Goal: Task Accomplishment & Management: Complete application form

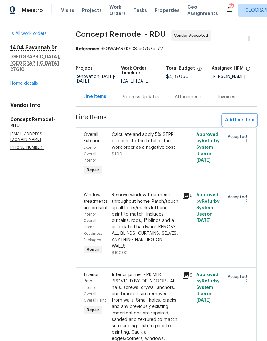
click at [246, 121] on span "Add line item" at bounding box center [239, 120] width 29 height 8
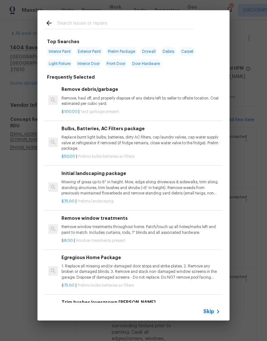
click at [153, 24] on input "text" at bounding box center [125, 24] width 136 height 10
type input "Flush"
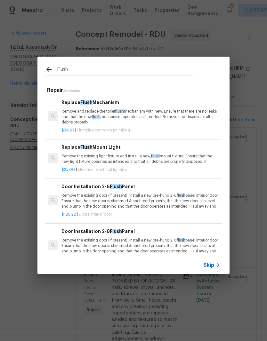
click at [183, 158] on p "Remove the existing light fixture and install a new, flush mount fixture. Ensur…" at bounding box center [141, 159] width 159 height 11
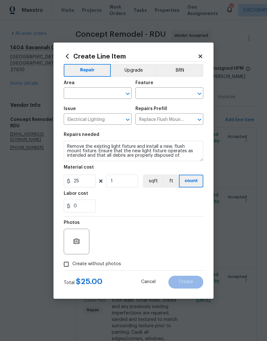
click at [104, 94] on input "text" at bounding box center [89, 94] width 50 height 10
click at [110, 123] on li "Interior Overall" at bounding box center [98, 118] width 68 height 11
type input "Interior Overall"
click at [179, 94] on input "text" at bounding box center [161, 94] width 50 height 10
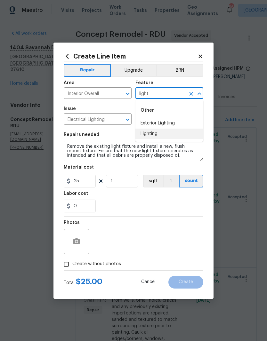
click at [188, 137] on li "Lighting" at bounding box center [170, 134] width 68 height 11
type input "Lighting"
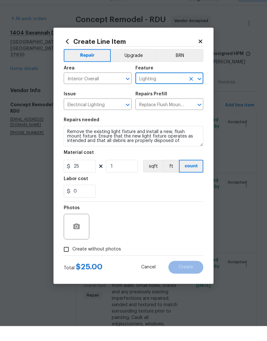
scroll to position [24, 0]
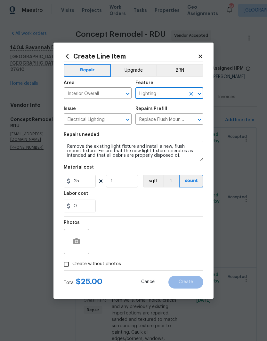
click at [143, 68] on button "Upgrade" at bounding box center [134, 70] width 46 height 13
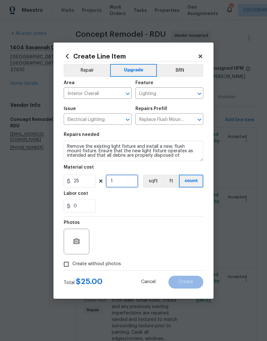
click at [131, 181] on input "1" at bounding box center [122, 181] width 32 height 13
click at [152, 201] on div "0" at bounding box center [134, 206] width 140 height 13
click at [126, 181] on input "6" at bounding box center [122, 181] width 32 height 13
type input "7"
click at [140, 206] on div "0" at bounding box center [134, 206] width 140 height 13
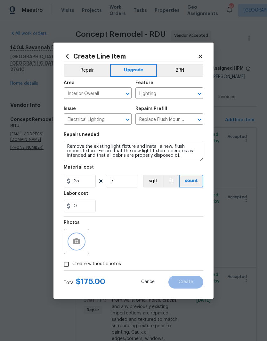
click at [78, 248] on button "button" at bounding box center [76, 241] width 15 height 15
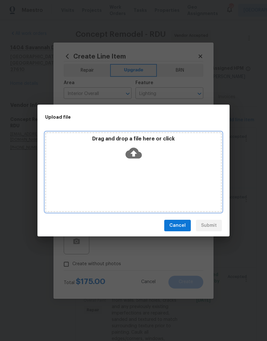
click at [158, 154] on div "Drag and drop a file here or click" at bounding box center [133, 150] width 175 height 28
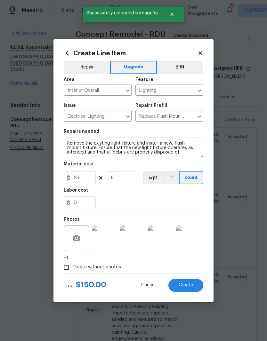
scroll to position [24, 0]
click at [195, 286] on button "Create" at bounding box center [185, 285] width 35 height 13
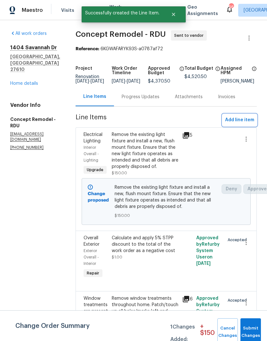
click at [249, 124] on span "Add line item" at bounding box center [239, 120] width 29 height 8
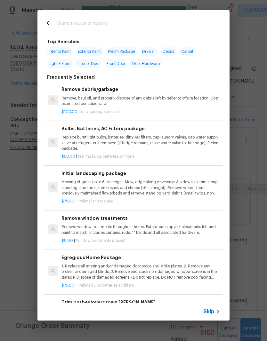
click at [131, 24] on input "text" at bounding box center [125, 24] width 136 height 10
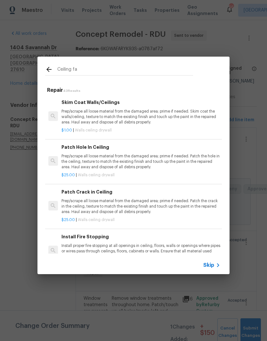
type input "Ceiling fan"
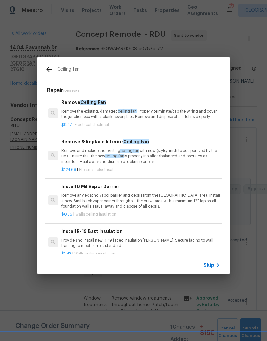
click at [185, 160] on p "Remove and replace the existing ceiling fan with new (style/finish to be approv…" at bounding box center [141, 156] width 159 height 16
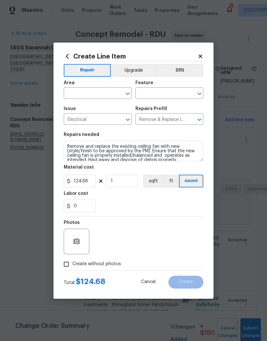
click at [101, 94] on input "text" at bounding box center [89, 94] width 50 height 10
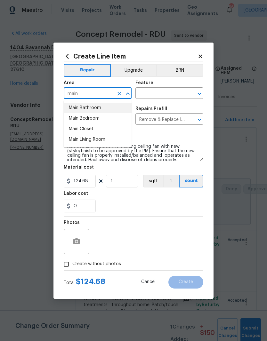
click at [113, 106] on li "Main Bathroom" at bounding box center [98, 108] width 68 height 11
type input "Main Bathroom"
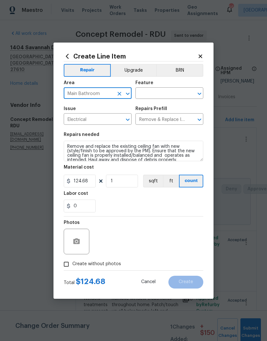
click at [167, 93] on input "text" at bounding box center [161, 94] width 50 height 10
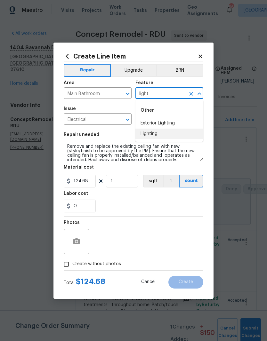
click at [186, 136] on li "Lighting" at bounding box center [170, 134] width 68 height 11
type input "Lighting"
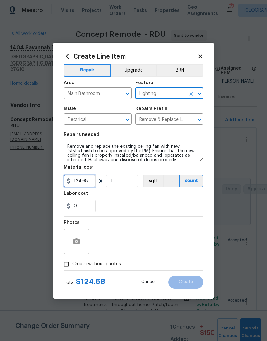
click at [92, 182] on input "124.68" at bounding box center [80, 181] width 32 height 13
click at [143, 201] on div "0" at bounding box center [134, 206] width 140 height 13
click at [81, 244] on button "button" at bounding box center [76, 241] width 15 height 15
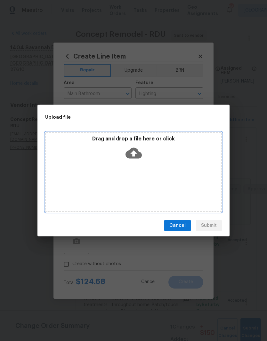
click at [168, 157] on div "Drag and drop a file here or click" at bounding box center [133, 150] width 175 height 28
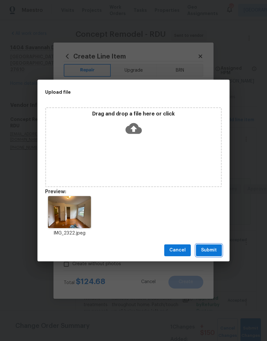
click at [214, 250] on span "Submit" at bounding box center [209, 251] width 16 height 8
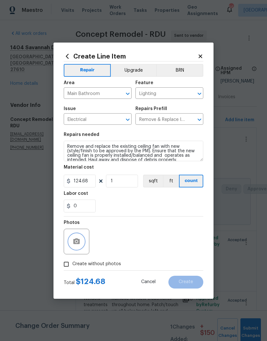
click at [119, 93] on icon "Clear" at bounding box center [119, 94] width 6 height 6
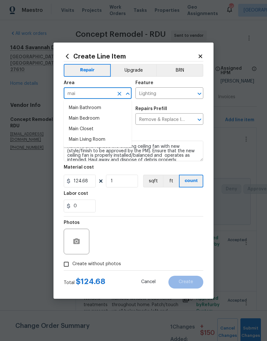
type input "main"
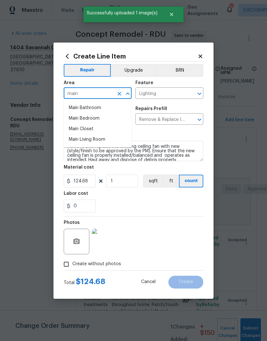
click at [112, 119] on li "Main Bedroom" at bounding box center [98, 118] width 68 height 11
type input "Main Bedroom"
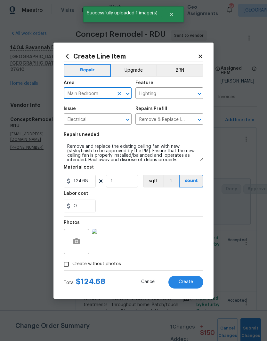
click at [129, 201] on div "0" at bounding box center [134, 206] width 140 height 13
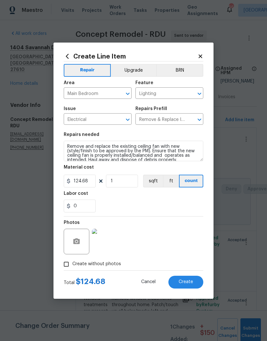
click at [198, 283] on button "Create" at bounding box center [185, 282] width 35 height 13
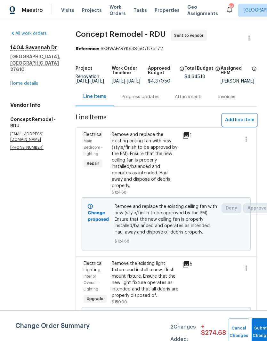
click at [252, 124] on span "Add line item" at bounding box center [239, 120] width 29 height 8
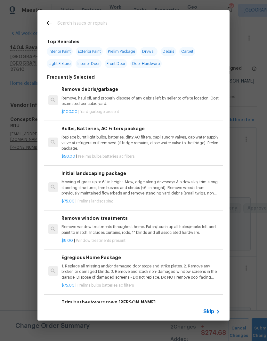
click at [152, 23] on input "text" at bounding box center [125, 24] width 136 height 10
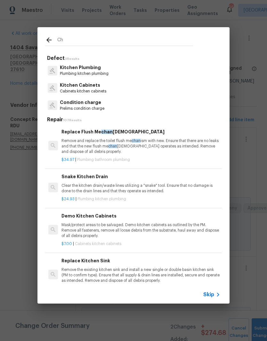
type input "C"
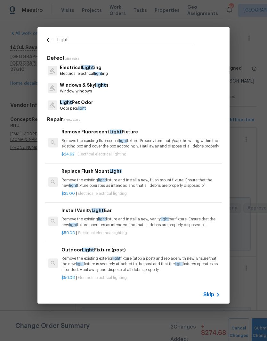
type input "Light"
click at [113, 74] on div "Electrical Light ing Electrical electrical light ing" at bounding box center [133, 70] width 177 height 17
click at [92, 72] on p "Electrical electrical light ing" at bounding box center [84, 73] width 48 height 5
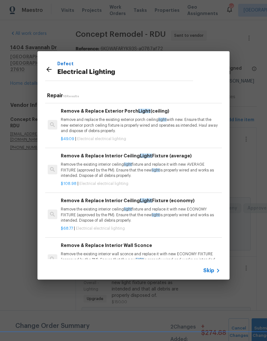
scroll to position [430, 1]
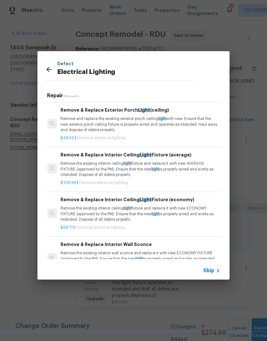
click at [139, 176] on p "Remove the existing interior ceiling light fixture and replace it with new AVER…" at bounding box center [140, 169] width 159 height 16
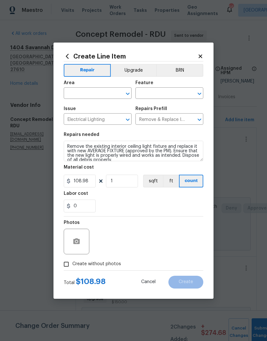
click at [157, 176] on button "sqft" at bounding box center [153, 181] width 20 height 13
click at [102, 93] on input "text" at bounding box center [89, 94] width 50 height 10
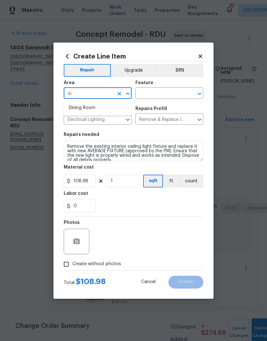
type input "d"
click at [115, 120] on li "Interior Overall" at bounding box center [98, 118] width 68 height 11
type input "Interior Overall"
click at [166, 92] on input "text" at bounding box center [161, 94] width 50 height 10
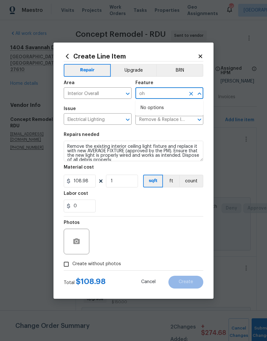
type input "o"
click at [184, 139] on li "Lighting" at bounding box center [170, 134] width 68 height 11
type input "Lighting"
click at [130, 198] on div "Labor cost" at bounding box center [134, 196] width 140 height 8
click at [83, 245] on button "button" at bounding box center [76, 241] width 15 height 15
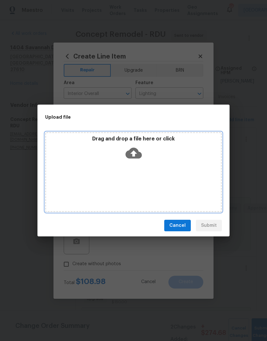
click at [156, 161] on div "Drag and drop a file here or click" at bounding box center [133, 150] width 175 height 28
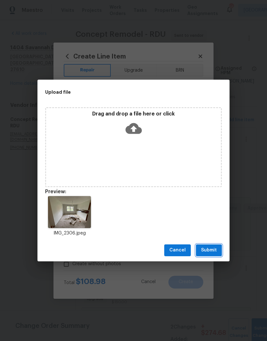
click at [217, 256] on button "Submit" at bounding box center [209, 251] width 26 height 12
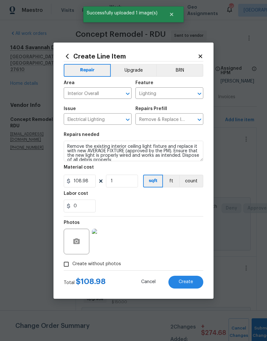
click at [198, 283] on button "Create" at bounding box center [185, 282] width 35 height 13
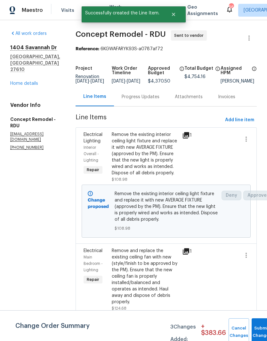
click at [163, 168] on div "Remove the existing interior ceiling light fixture and replace it with new AVER…" at bounding box center [145, 154] width 67 height 45
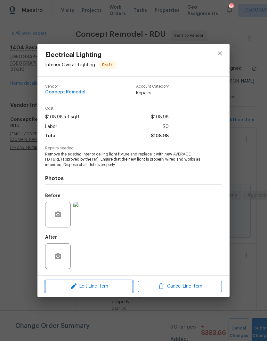
click at [116, 284] on span "Edit Line Item" at bounding box center [89, 287] width 84 height 8
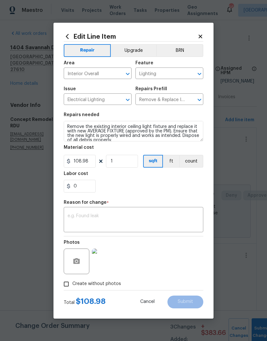
click at [135, 49] on button "Upgrade" at bounding box center [134, 50] width 46 height 13
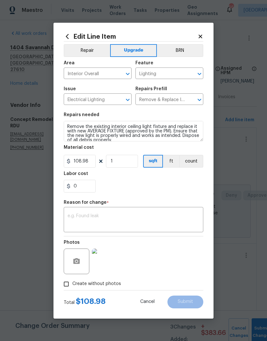
click at [180, 223] on textarea at bounding box center [134, 220] width 132 height 13
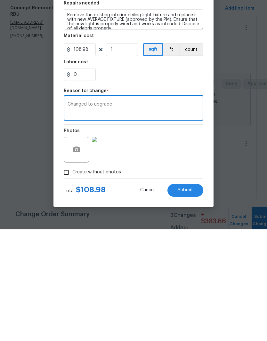
type textarea "Changed to upgrade"
click at [200, 296] on button "Submit" at bounding box center [186, 302] width 36 height 13
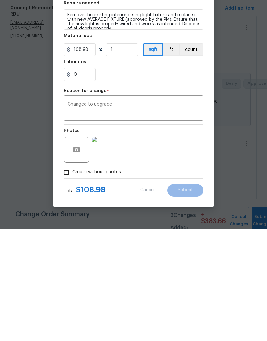
scroll to position [26, 0]
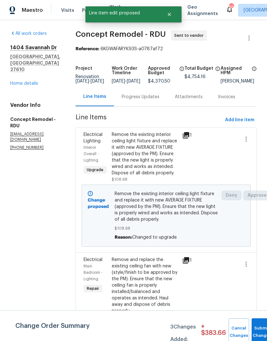
click at [197, 259] on div at bounding box center [208, 289] width 28 height 68
click at [157, 257] on div "Remove and replace the existing ceiling fan with new (style/finish to be approv…" at bounding box center [145, 286] width 67 height 58
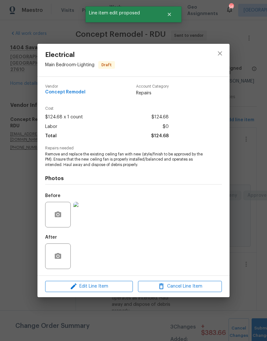
click at [118, 287] on span "Edit Line Item" at bounding box center [89, 287] width 84 height 8
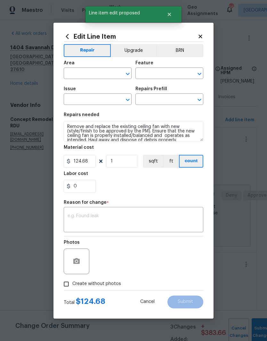
type input "Main Bedroom"
type input "Lighting"
type input "Electrical"
type input "Remove & Replace Interior Ceiling Fan $124.68"
click at [140, 47] on button "Upgrade" at bounding box center [134, 50] width 46 height 13
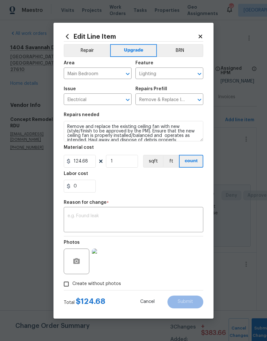
click at [156, 215] on textarea at bounding box center [134, 220] width 132 height 13
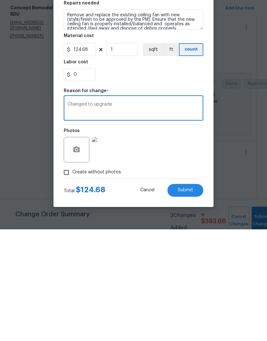
type textarea "Changed to upgrade"
click at [195, 296] on button "Submit" at bounding box center [186, 302] width 36 height 13
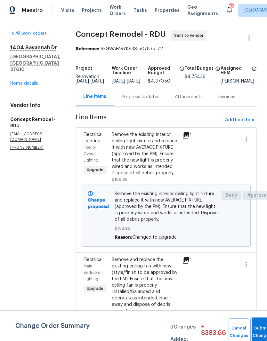
click at [259, 330] on button "Submit Changes" at bounding box center [262, 333] width 21 height 28
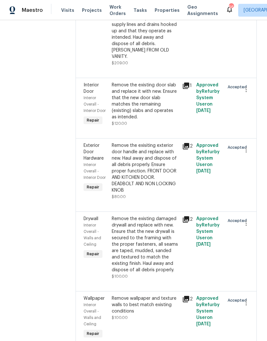
scroll to position [554, 0]
click at [134, 82] on div "Remove the existing door slab and replace it with new. Ensure that the new door…" at bounding box center [145, 101] width 67 height 38
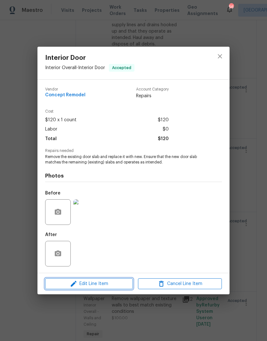
click at [117, 284] on span "Edit Line Item" at bounding box center [89, 284] width 84 height 8
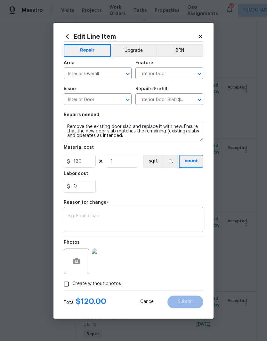
click at [136, 52] on button "Upgrade" at bounding box center [134, 50] width 46 height 13
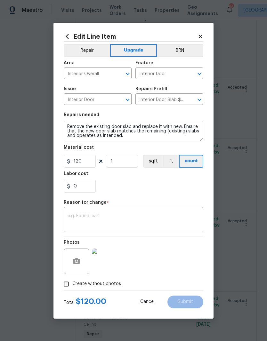
click at [127, 219] on textarea at bounding box center [134, 220] width 132 height 13
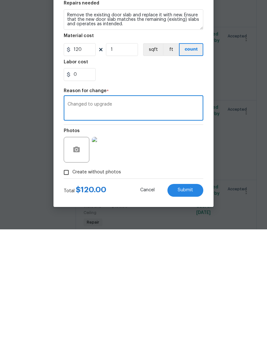
type textarea "Changed to upgrade"
click at [171, 237] on div "Photos" at bounding box center [134, 258] width 140 height 42
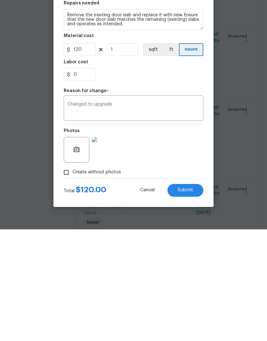
scroll to position [26, 0]
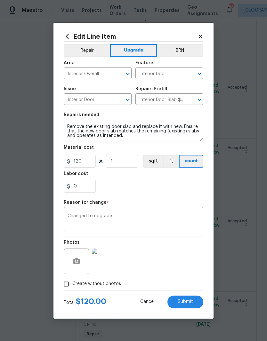
click at [193, 302] on span "Submit" at bounding box center [185, 302] width 15 height 5
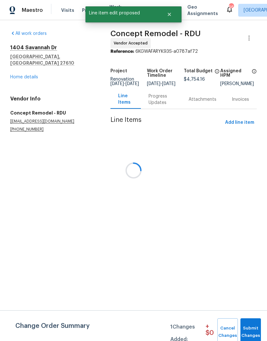
scroll to position [0, 0]
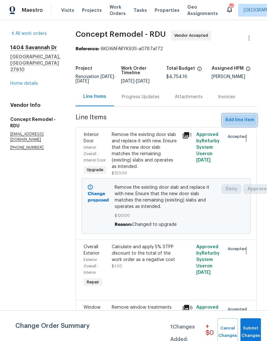
click at [249, 119] on span "Add line item" at bounding box center [239, 120] width 29 height 8
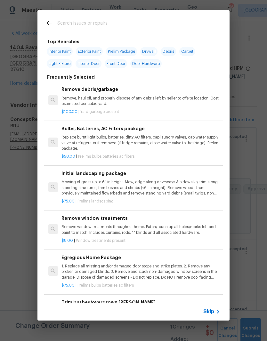
click at [141, 23] on input "text" at bounding box center [125, 24] width 136 height 10
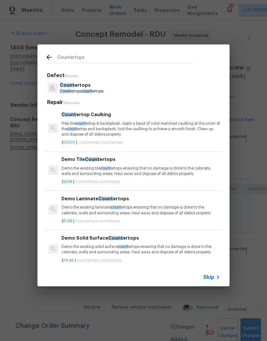
type input "Countertops"
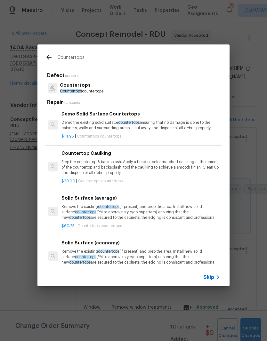
scroll to position [79, 0]
click at [99, 90] on p "Countertops countertops" at bounding box center [82, 91] width 44 height 5
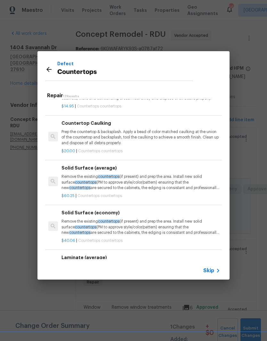
scroll to position [65, 0]
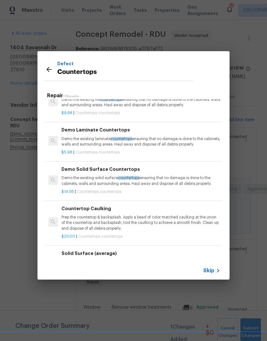
click at [158, 78] on div "Defect Countertops" at bounding box center [125, 70] width 136 height 21
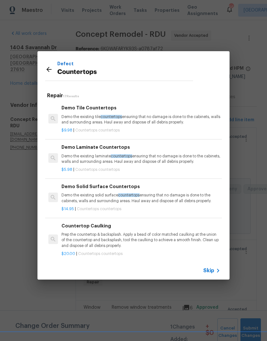
click at [158, 77] on p "Countertops" at bounding box center [125, 72] width 136 height 10
click at [52, 71] on icon at bounding box center [49, 70] width 8 height 8
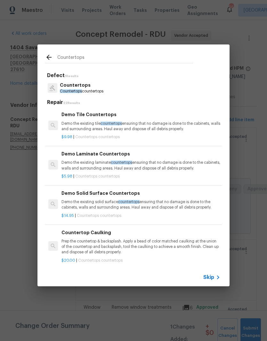
click at [124, 59] on input "Countertops" at bounding box center [125, 58] width 136 height 10
click at [103, 90] on p "Countertops countertops" at bounding box center [82, 91] width 44 height 5
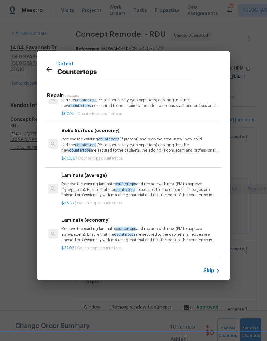
scroll to position [152, 0]
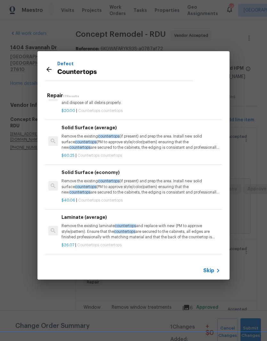
click at [168, 72] on p "Countertops" at bounding box center [125, 72] width 136 height 10
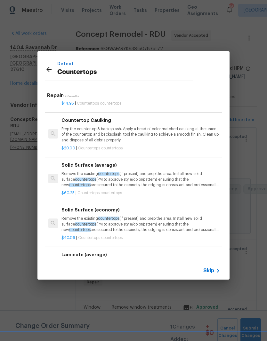
scroll to position [0, 0]
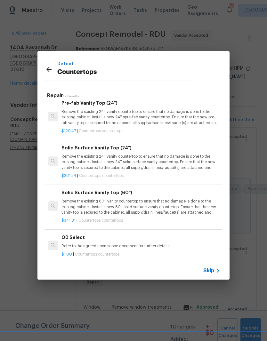
click at [117, 74] on p "Countertops" at bounding box center [125, 72] width 136 height 10
click at [113, 76] on p "Countertops" at bounding box center [125, 72] width 136 height 10
click at [52, 72] on icon at bounding box center [49, 70] width 8 height 8
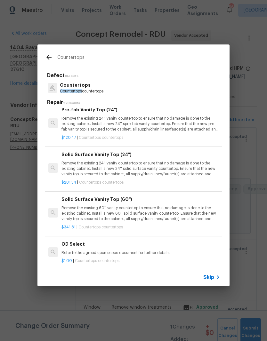
click at [111, 63] on input "Countertops" at bounding box center [125, 58] width 136 height 10
type input "C"
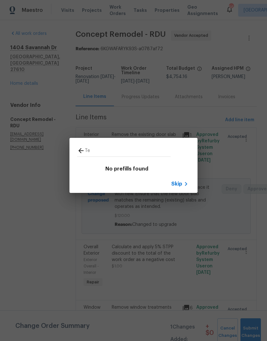
type input "T"
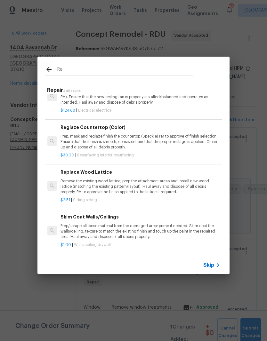
type input "R"
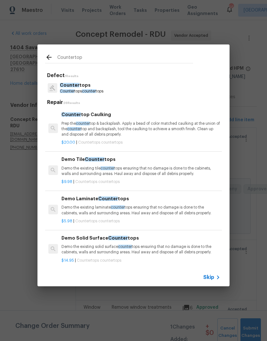
type input "Countertop"
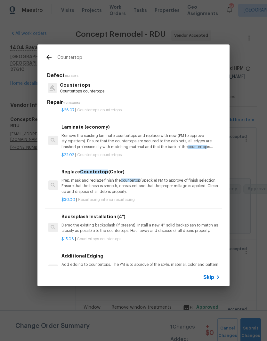
scroll to position [464, 0]
click at [172, 183] on p "Prep, mask and reglaze finish the countertop (Speckle) PM to approve of finish …" at bounding box center [141, 186] width 159 height 16
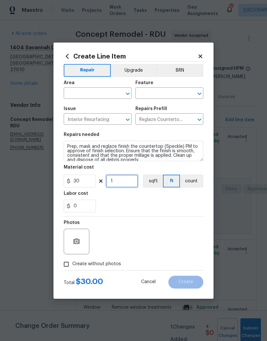
click at [132, 188] on input "1" at bounding box center [122, 181] width 32 height 13
type input "15"
click at [148, 200] on div "Labor cost" at bounding box center [134, 196] width 140 height 8
click at [101, 98] on input "text" at bounding box center [89, 94] width 50 height 10
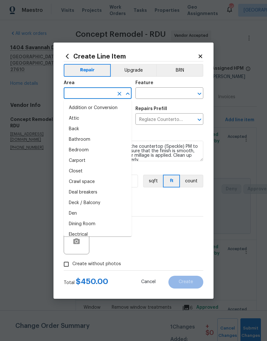
type input "i"
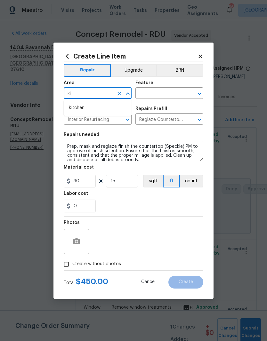
type input "k"
click at [110, 122] on li "Interior Overall" at bounding box center [98, 118] width 68 height 11
type input "Interior Overall"
click at [131, 184] on input "15" at bounding box center [122, 181] width 32 height 13
click at [141, 207] on div "0" at bounding box center [134, 206] width 140 height 13
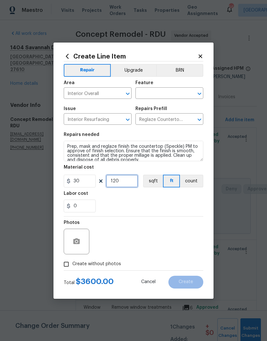
click at [120, 182] on input "120" at bounding box center [122, 181] width 32 height 13
type input "20"
click at [166, 212] on div "0" at bounding box center [134, 206] width 140 height 13
click at [162, 93] on input "text" at bounding box center [161, 94] width 50 height 10
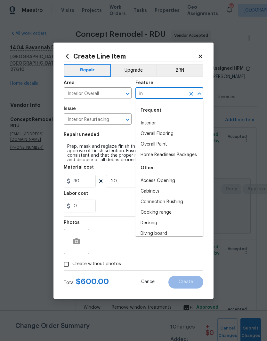
type input "i"
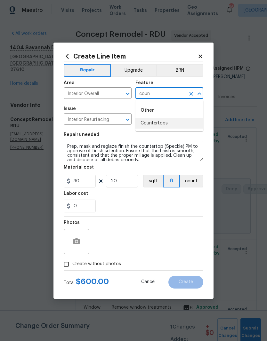
click at [180, 125] on li "Countertops" at bounding box center [170, 123] width 68 height 11
type input "Countertops"
click at [137, 200] on div "0" at bounding box center [134, 206] width 140 height 13
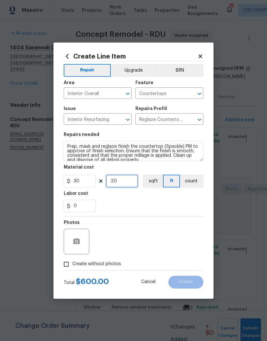
click at [134, 178] on input "20" at bounding box center [122, 181] width 32 height 13
click at [129, 183] on input "20" at bounding box center [122, 181] width 32 height 13
type input "15"
click at [142, 205] on div "0" at bounding box center [134, 206] width 140 height 13
click at [80, 240] on icon "button" at bounding box center [77, 242] width 8 height 8
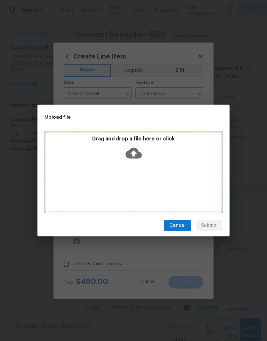
click at [142, 156] on icon at bounding box center [134, 153] width 16 height 11
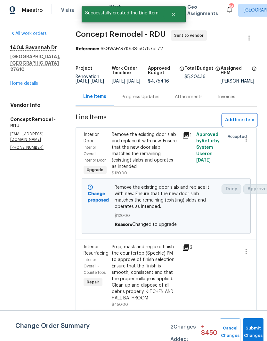
click at [249, 124] on span "Add line item" at bounding box center [239, 120] width 29 height 8
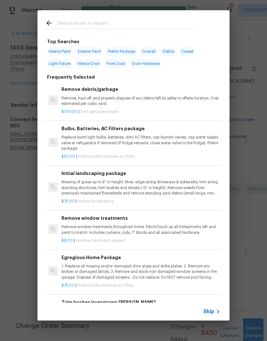
click at [164, 27] on input "text" at bounding box center [125, 24] width 136 height 10
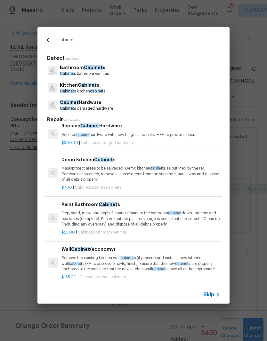
scroll to position [5, 0]
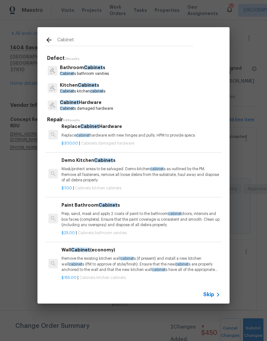
type input "Cabinet"
click at [124, 73] on div "Bathroom Cabinet s Cabinet s bathroom vanities" at bounding box center [133, 70] width 177 height 17
click at [133, 70] on div "Bathroom Cabinet s Cabinet s bathroom vanities" at bounding box center [133, 70] width 177 height 17
click at [90, 72] on p "Cabinet s bathroom vanities" at bounding box center [84, 73] width 49 height 5
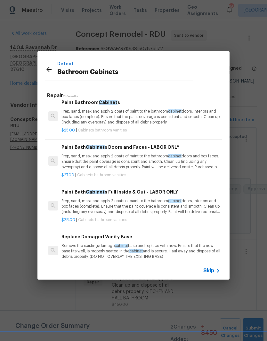
click at [167, 205] on p "Prep, sand, mask and apply 2 coats of paint to the bathroom cabinet doors, inte…" at bounding box center [141, 207] width 159 height 16
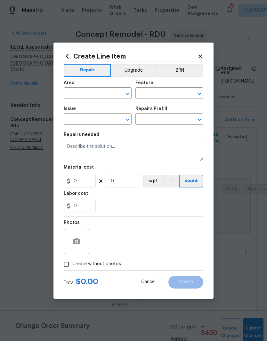
type input "Cabinets"
type input "Bathroom Cabinets"
type input "Paint Bath Cabinets Full Inside & Out - LABOR ONLY $28.00"
type textarea "Prep, sand, mask and apply 2 coats of paint to the bathroom cabinet doors, inte…"
type input "28"
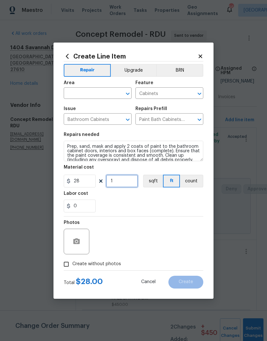
click at [126, 182] on input "1" at bounding box center [122, 181] width 32 height 13
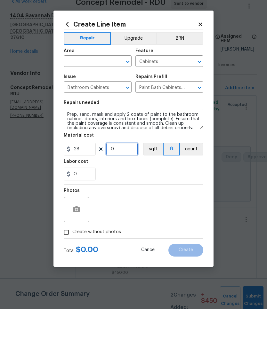
type input "1"
click at [87, 175] on input "28" at bounding box center [80, 181] width 32 height 13
click at [142, 200] on div "0" at bounding box center [134, 206] width 140 height 13
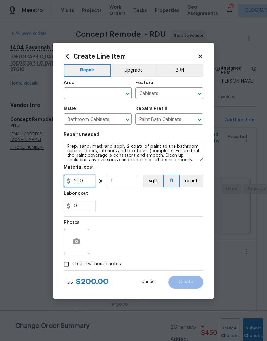
click at [87, 182] on input "200" at bounding box center [80, 181] width 32 height 13
type input "150"
click at [133, 206] on div "0" at bounding box center [134, 206] width 140 height 13
click at [110, 95] on input "text" at bounding box center [89, 94] width 50 height 10
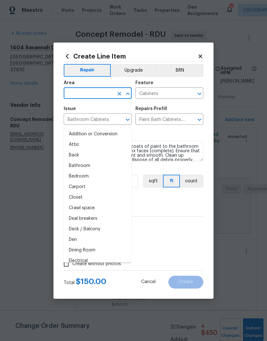
type input "k"
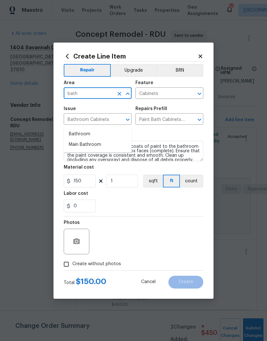
click at [113, 129] on li "Bathroom" at bounding box center [98, 134] width 68 height 11
type input "Bathroom"
click at [132, 202] on div "0" at bounding box center [134, 206] width 140 height 13
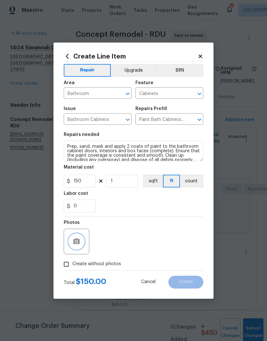
click at [81, 247] on button "button" at bounding box center [76, 241] width 15 height 15
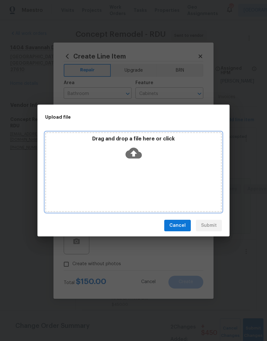
click at [137, 162] on div "Drag and drop a file here or click" at bounding box center [133, 150] width 175 height 28
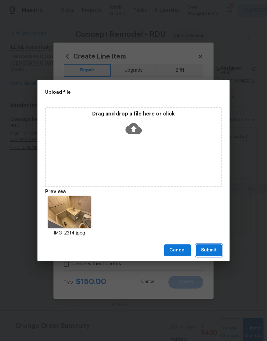
click at [215, 249] on span "Submit" at bounding box center [209, 251] width 16 height 8
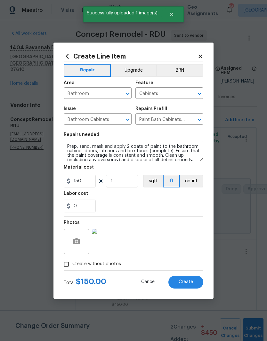
click at [197, 282] on button "Create" at bounding box center [185, 282] width 35 height 13
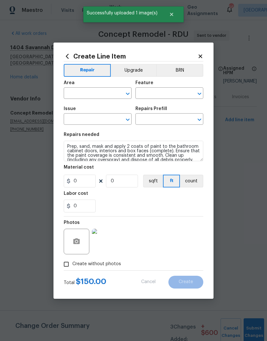
scroll to position [0, 0]
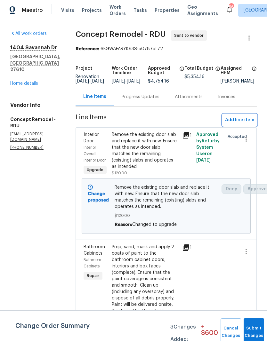
click at [250, 124] on span "Add line item" at bounding box center [239, 120] width 29 height 8
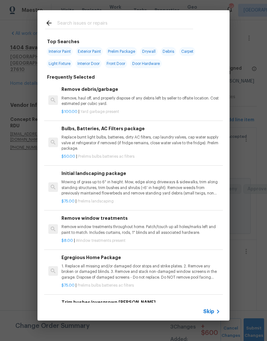
click at [125, 24] on input "text" at bounding box center [125, 24] width 136 height 10
type input "Faucet"
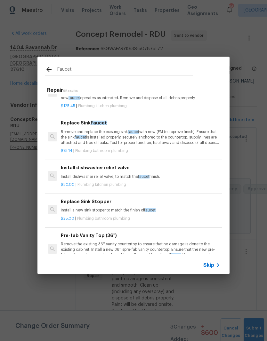
scroll to position [27, 1]
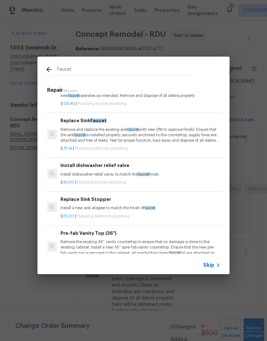
click at [167, 137] on p "Remove and replace the existing sink faucet with new (PM to approve finish). En…" at bounding box center [140, 135] width 159 height 16
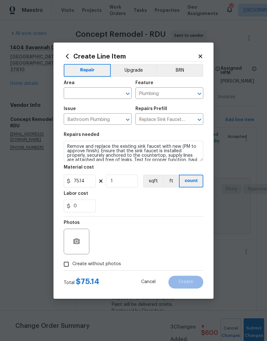
click at [102, 94] on input "text" at bounding box center [89, 94] width 50 height 10
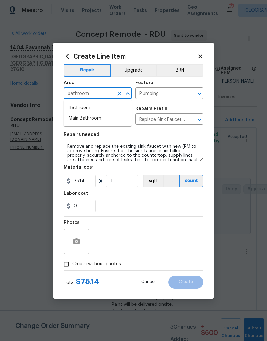
click at [108, 109] on li "Bathroom" at bounding box center [98, 108] width 68 height 11
type input "Bathroom"
click at [87, 182] on input "75.14" at bounding box center [80, 181] width 32 height 13
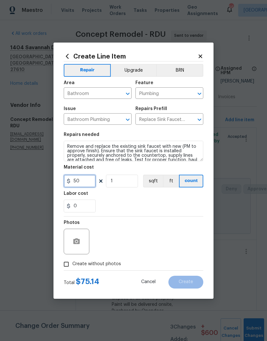
type input "50"
click at [135, 201] on div "0" at bounding box center [134, 206] width 140 height 13
click at [80, 247] on button "button" at bounding box center [76, 241] width 15 height 15
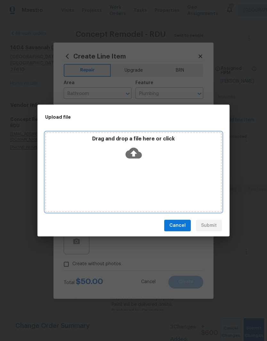
click at [148, 152] on div "Drag and drop a file here or click" at bounding box center [133, 150] width 175 height 28
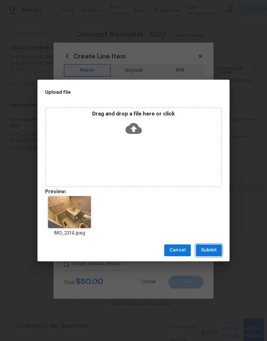
click at [221, 253] on button "Submit" at bounding box center [209, 251] width 26 height 12
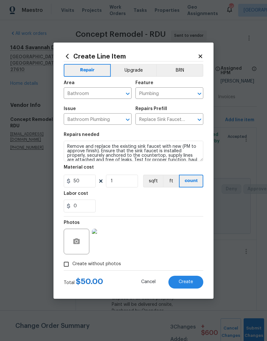
click at [195, 281] on button "Create" at bounding box center [185, 282] width 35 height 13
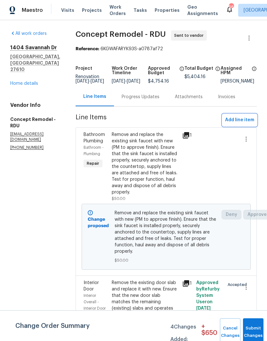
click at [248, 124] on span "Add line item" at bounding box center [239, 120] width 29 height 8
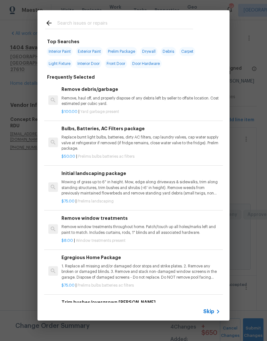
click at [147, 24] on input "text" at bounding box center [125, 24] width 136 height 10
click at [51, 24] on icon at bounding box center [49, 23] width 8 height 8
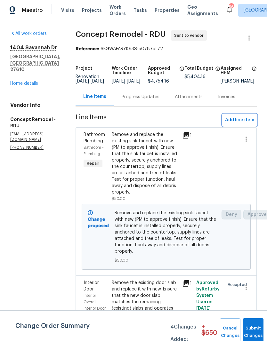
click at [254, 124] on span "Add line item" at bounding box center [239, 120] width 29 height 8
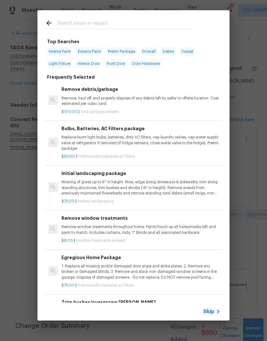
click at [150, 274] on p "1. Replace all missing and/or damaged door stops and strike plates. 2. Remove a…" at bounding box center [141, 272] width 159 height 16
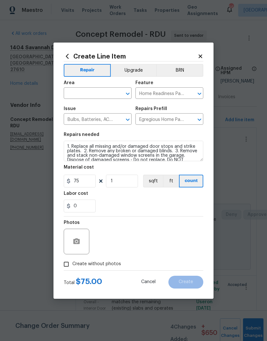
click at [103, 97] on input "text" at bounding box center [89, 94] width 50 height 10
click at [115, 123] on li "Interior Overall" at bounding box center [98, 118] width 68 height 11
type input "Interior Overall"
click at [124, 211] on div "0" at bounding box center [134, 206] width 140 height 13
click at [88, 247] on div at bounding box center [77, 242] width 26 height 26
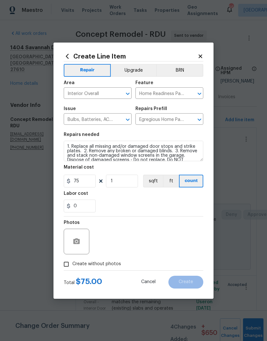
click at [74, 254] on div at bounding box center [77, 242] width 26 height 26
click at [81, 239] on button "button" at bounding box center [76, 241] width 15 height 15
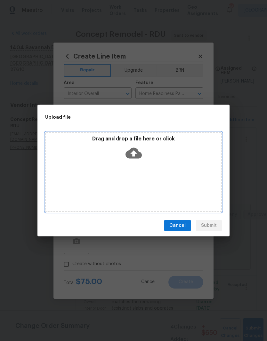
click at [148, 169] on div "Drag and drop a file here or click" at bounding box center [133, 172] width 177 height 80
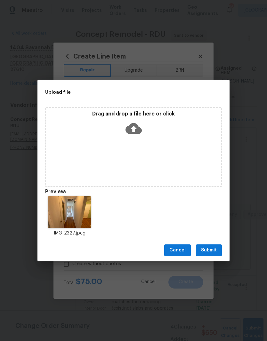
click at [218, 243] on div "Cancel Submit" at bounding box center [133, 251] width 192 height 22
click at [217, 247] on button "Submit" at bounding box center [209, 251] width 26 height 12
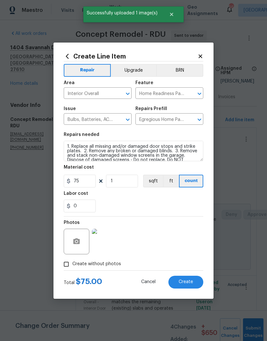
click at [68, 54] on icon at bounding box center [67, 56] width 3 height 5
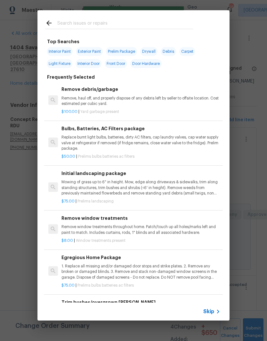
click at [152, 152] on div "$50.00 | Prelims bulbs batteries ac filters" at bounding box center [141, 156] width 159 height 8
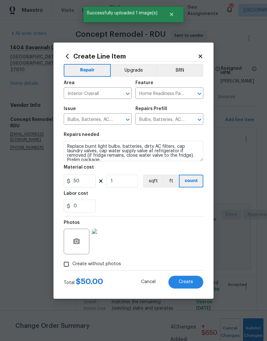
click at [160, 150] on textarea "Replace burnt light bulbs, batteries, dirty AC filters, cap laundry valves, cap…" at bounding box center [134, 151] width 140 height 21
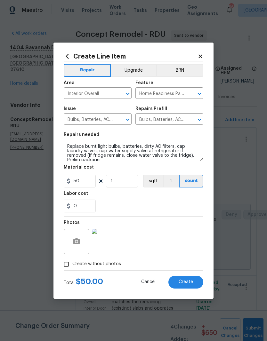
click at [142, 198] on div "Labor cost" at bounding box center [134, 196] width 140 height 8
click at [112, 239] on img at bounding box center [105, 242] width 26 height 26
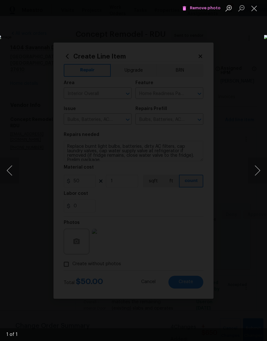
click at [255, 8] on button "Close lightbox" at bounding box center [254, 8] width 13 height 11
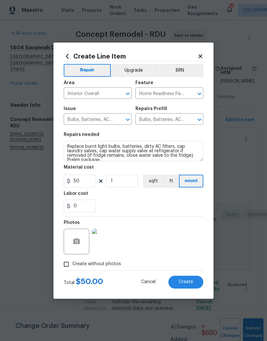
click at [196, 277] on button "Create" at bounding box center [185, 282] width 35 height 13
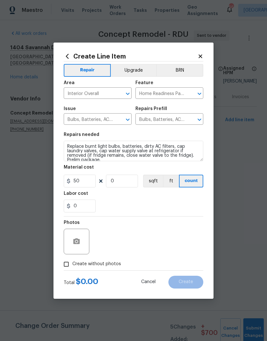
type input "0"
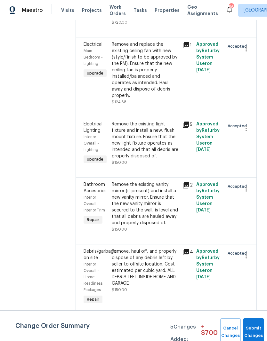
scroll to position [1635, 0]
click at [255, 329] on button "Submit Changes" at bounding box center [253, 333] width 21 height 28
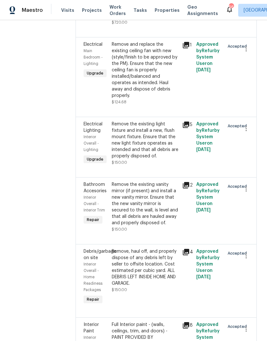
scroll to position [0, 0]
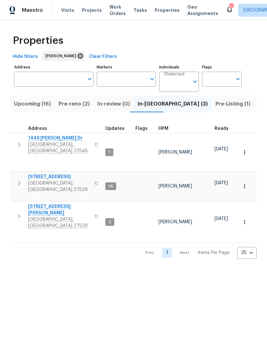
click at [43, 105] on span "Upcoming (16)" at bounding box center [32, 104] width 37 height 9
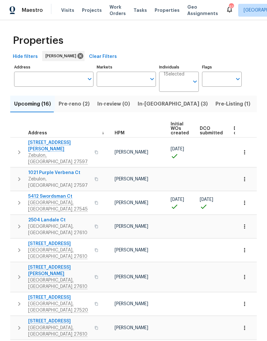
scroll to position [0, 3]
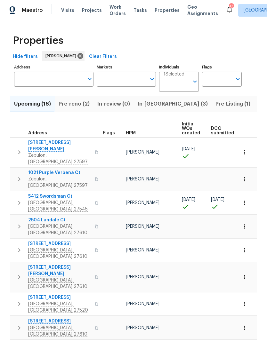
click at [245, 200] on icon "button" at bounding box center [245, 203] width 6 height 6
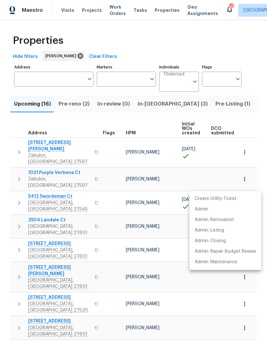
click at [51, 187] on div at bounding box center [133, 170] width 267 height 341
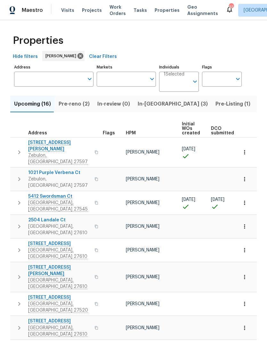
click at [37, 200] on span "[GEOGRAPHIC_DATA], [GEOGRAPHIC_DATA] 27545" at bounding box center [59, 206] width 62 height 13
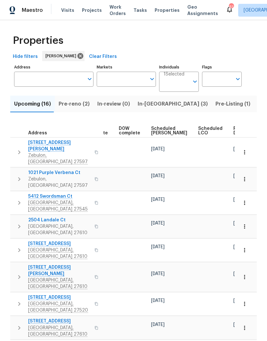
scroll to position [0, 160]
click at [234, 131] on span "Ready Date" at bounding box center [241, 131] width 14 height 9
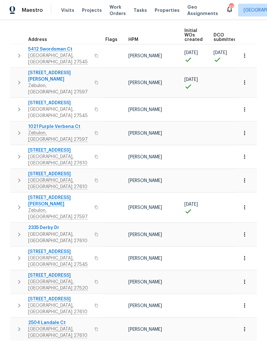
scroll to position [25, 0]
click at [247, 323] on button "button" at bounding box center [245, 330] width 14 height 14
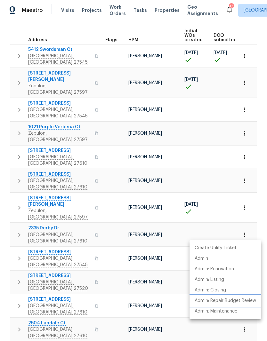
click at [230, 302] on p "Admin: Repair Budget Review" at bounding box center [226, 301] width 62 height 7
click at [260, 126] on div at bounding box center [133, 170] width 267 height 341
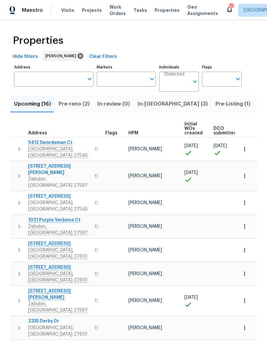
scroll to position [0, 0]
click at [78, 100] on span "Pre-reno (2)" at bounding box center [74, 104] width 31 height 9
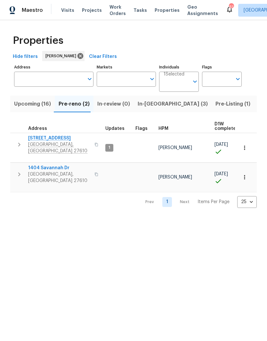
click at [48, 140] on span "3803 Chehaw Dr" at bounding box center [59, 138] width 62 height 6
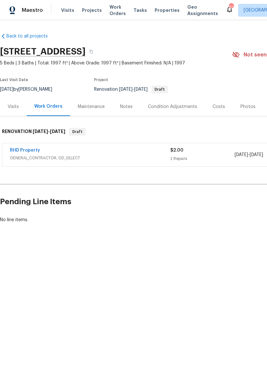
click at [18, 106] on div "Visits" at bounding box center [13, 106] width 11 height 6
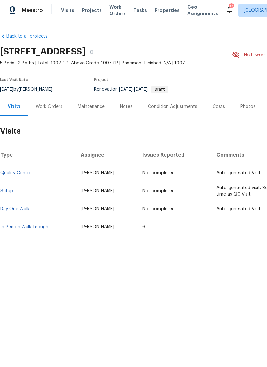
click at [19, 226] on link "In-Person Walkthrough" at bounding box center [24, 227] width 48 height 4
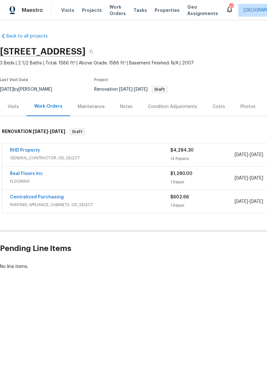
click at [33, 172] on link "Real Floors Inc" at bounding box center [26, 173] width 33 height 4
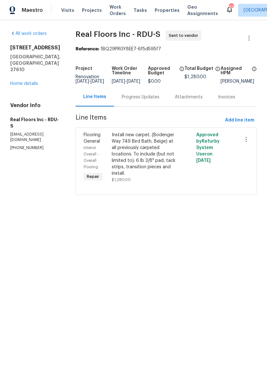
click at [160, 103] on div "Progress Updates" at bounding box center [140, 96] width 53 height 19
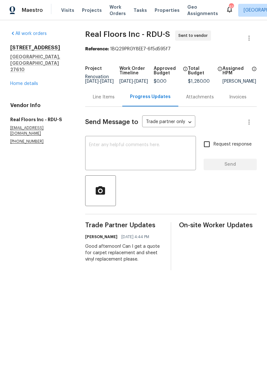
click at [32, 81] on link "Home details" at bounding box center [24, 83] width 28 height 4
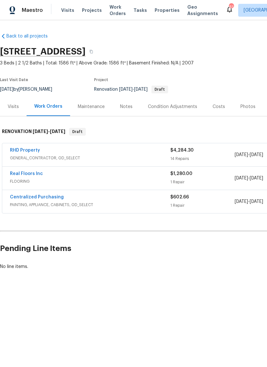
scroll to position [0, -15]
